Goal: Transaction & Acquisition: Purchase product/service

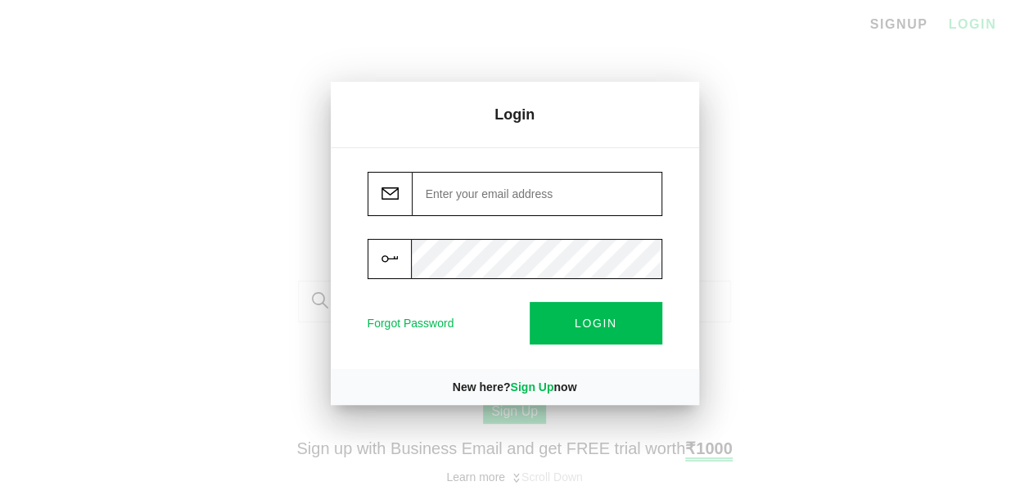
type input "[PERSON_NAME][EMAIL_ADDRESS][DOMAIN_NAME]"
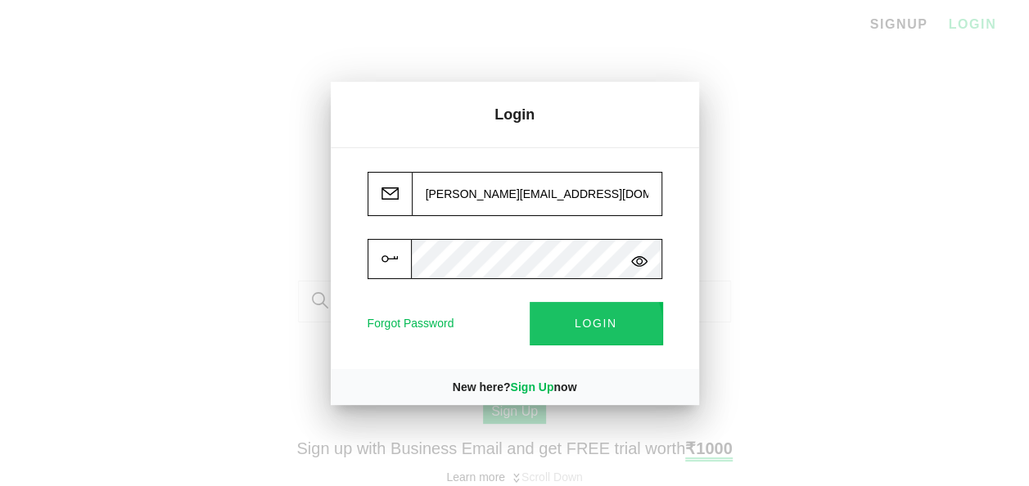
click at [587, 326] on span "LOGIN" at bounding box center [596, 324] width 43 height 13
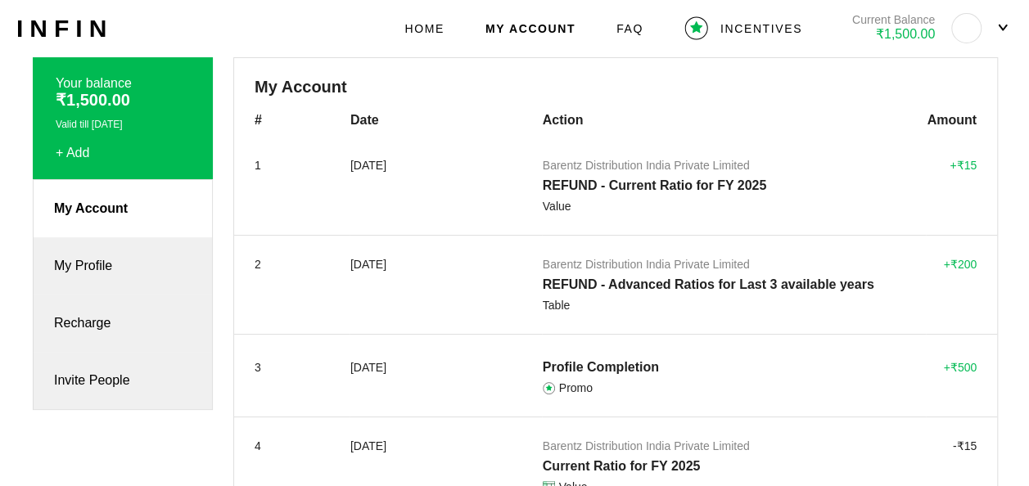
click at [453, 37] on div "HOME MY ACCOUNT FAQ INCENTIVES Current Balance ₹1,500.00" at bounding box center [708, 28] width 608 height 48
click at [444, 33] on span "HOME" at bounding box center [423, 28] width 39 height 16
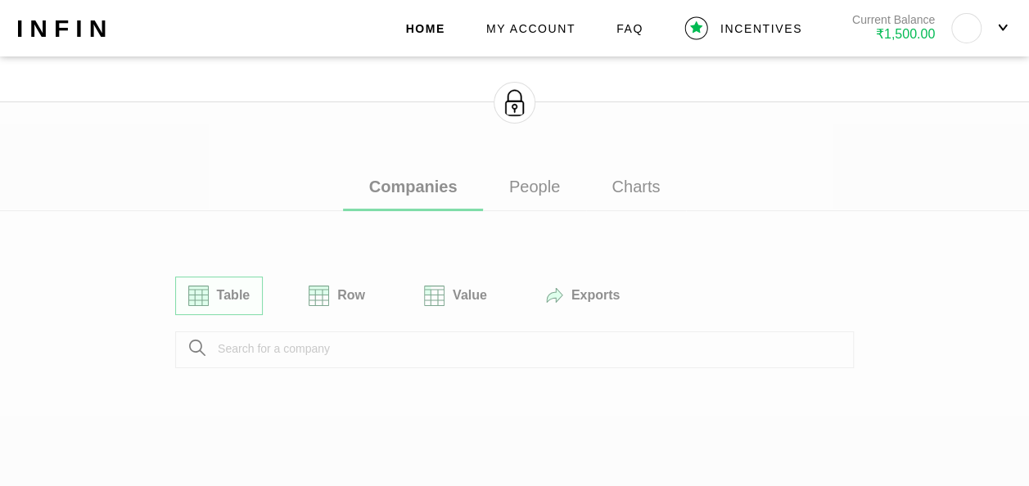
scroll to position [129, 0]
click at [513, 119] on img at bounding box center [515, 101] width 42 height 42
click at [318, 344] on div "Validity expired on [DATE] 4:55 PM BUY PACKAGE Companies People Charts Table Ro…" at bounding box center [514, 268] width 1029 height 631
click at [516, 95] on img at bounding box center [515, 101] width 42 height 42
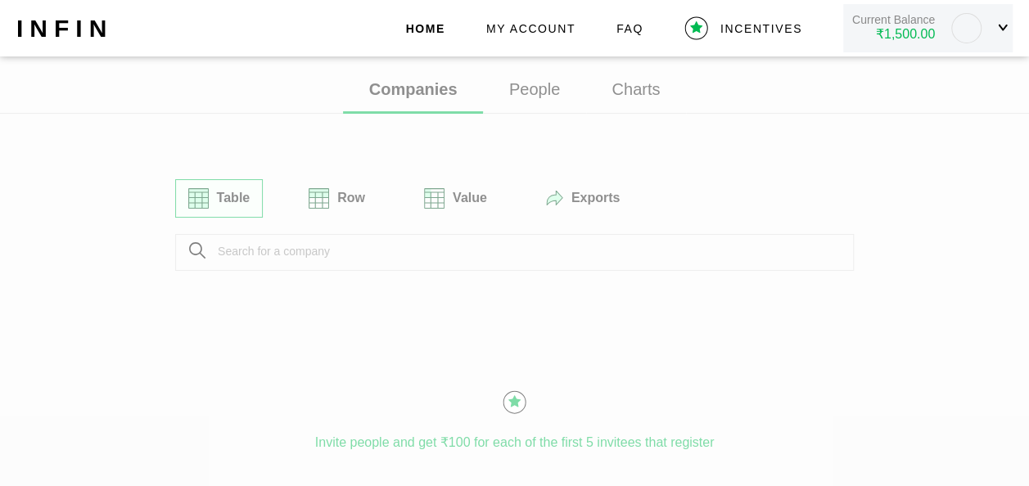
click at [1005, 28] on button "Current Balance ₹1,500.00" at bounding box center [927, 28] width 169 height 48
click at [1005, 28] on div at bounding box center [514, 243] width 1029 height 486
click at [487, 224] on div "Validity expired on [DATE] 4:55 PM BUY PACKAGE Companies People Charts Table Ro…" at bounding box center [514, 172] width 1029 height 631
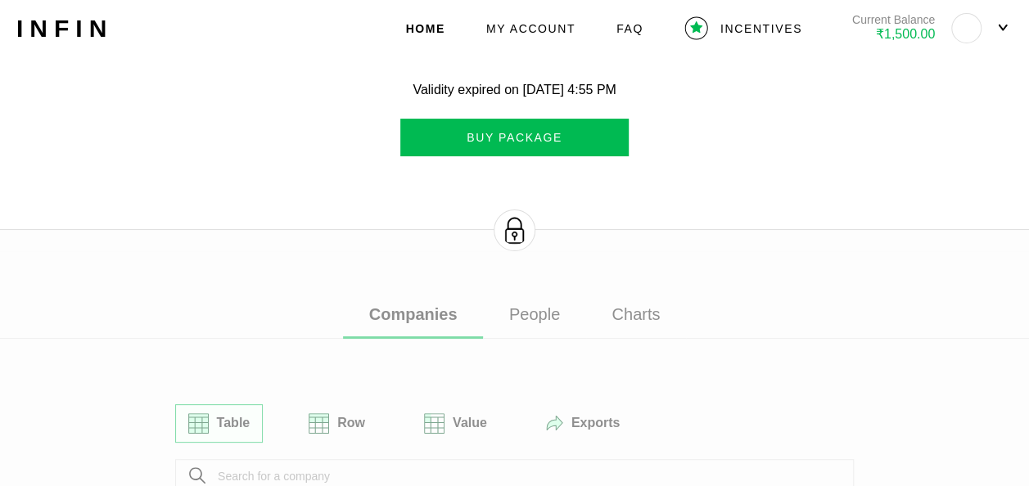
click at [532, 147] on button "BUY PACKAGE" at bounding box center [514, 138] width 228 height 38
